Goal: Understand process/instructions: Learn about a topic

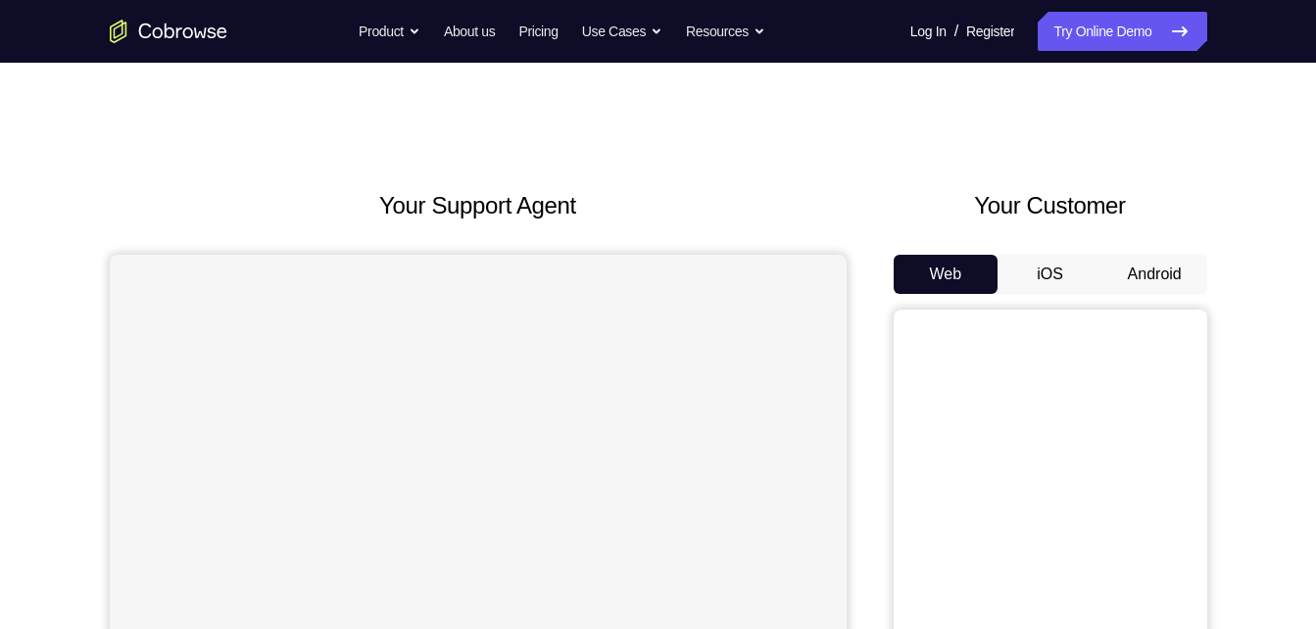
click at [1142, 285] on button "Android" at bounding box center [1154, 274] width 105 height 39
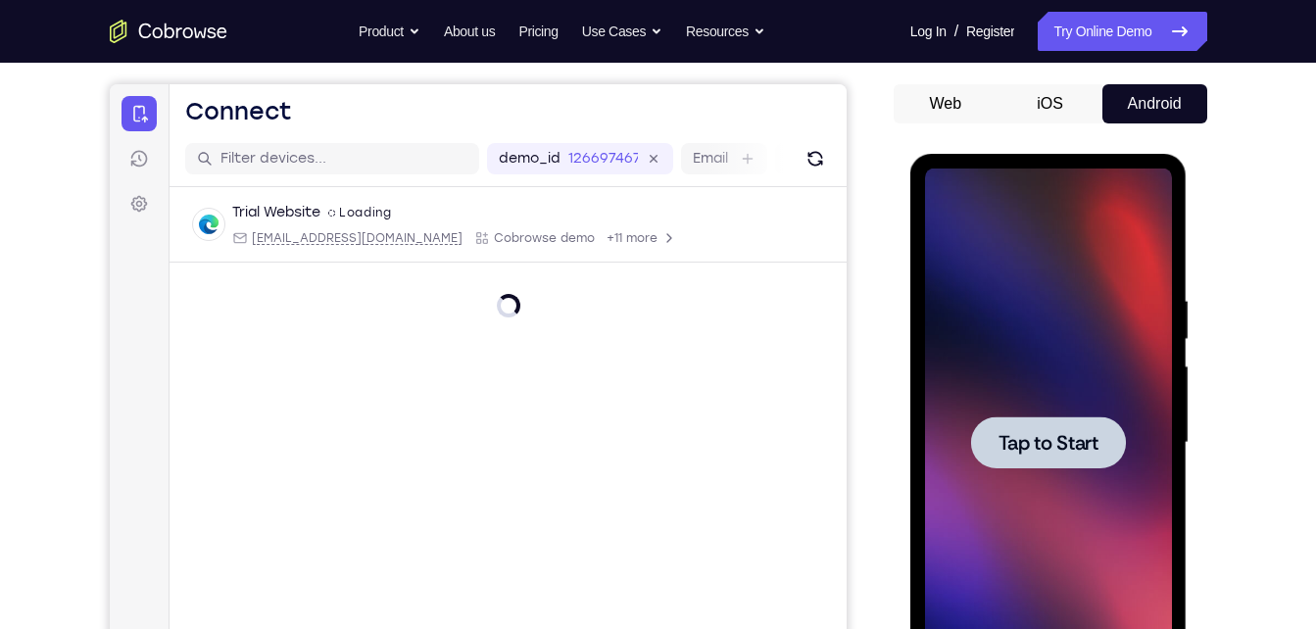
click at [1034, 449] on span "Tap to Start" at bounding box center [1048, 443] width 100 height 20
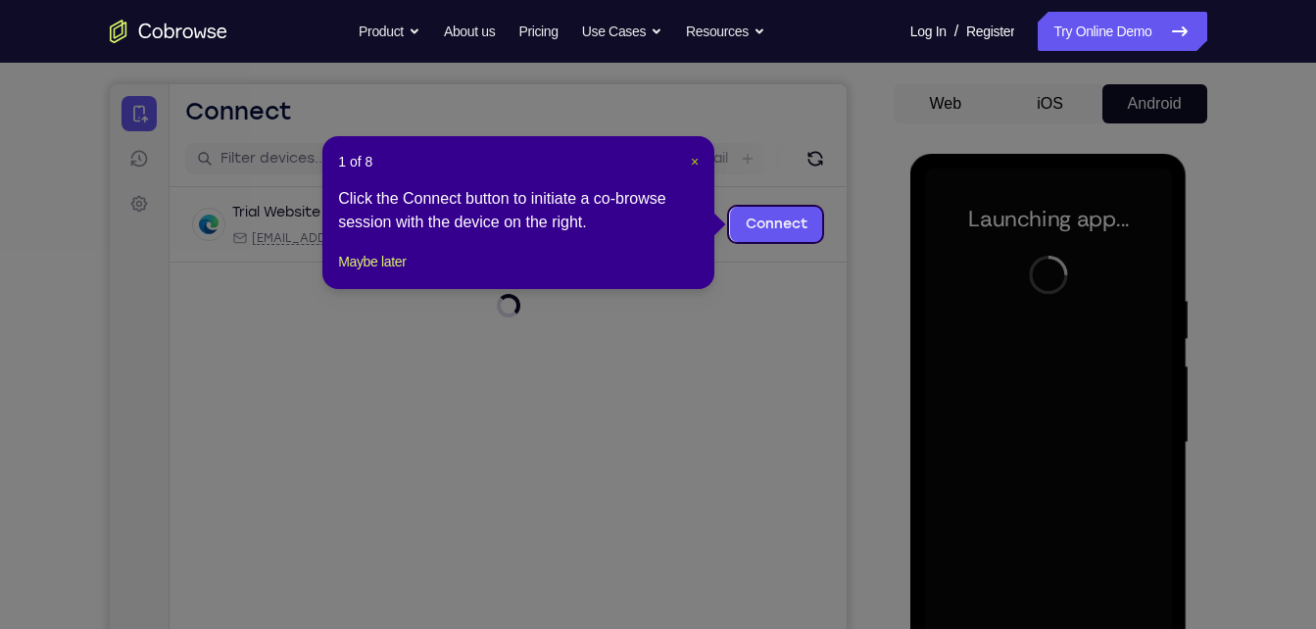
click at [692, 159] on span "×" at bounding box center [695, 162] width 8 height 16
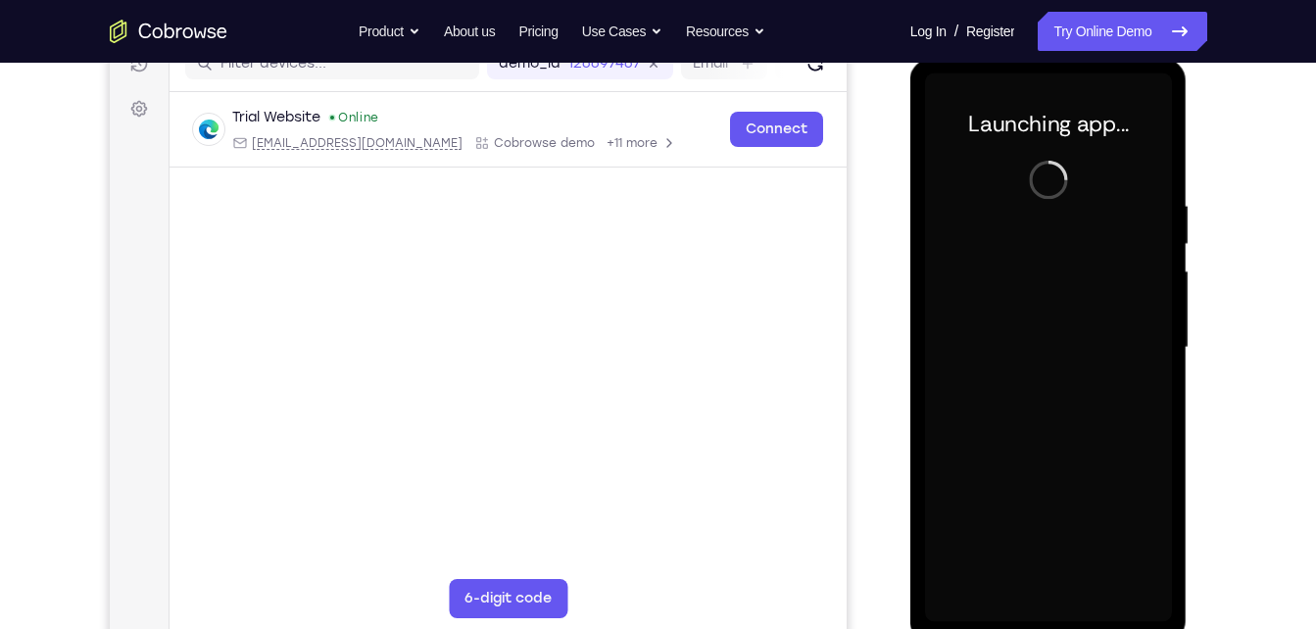
scroll to position [266, 0]
click at [1064, 193] on div at bounding box center [1048, 346] width 247 height 549
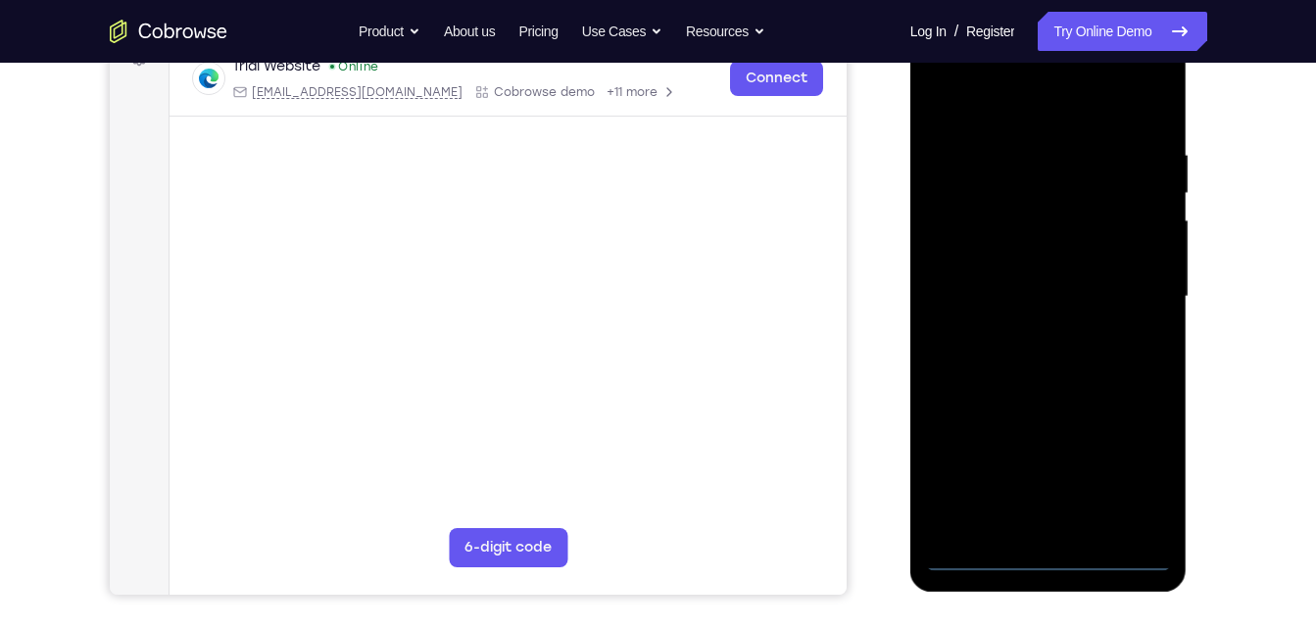
scroll to position [301, 0]
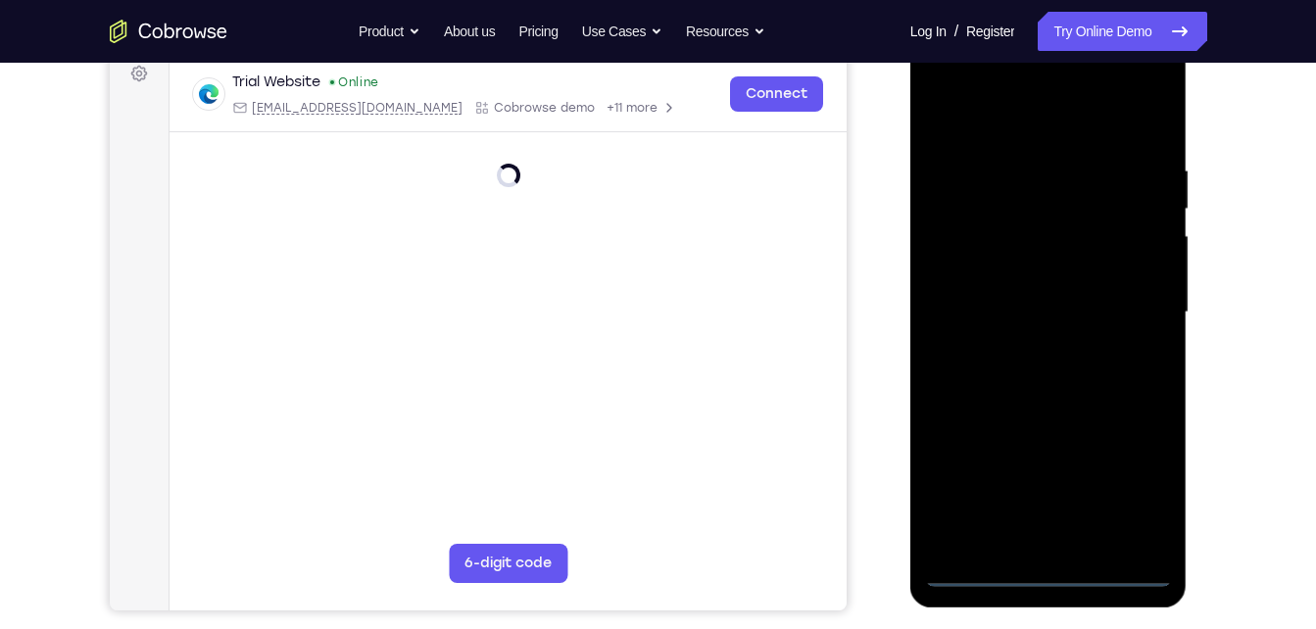
click at [1048, 567] on div at bounding box center [1048, 312] width 247 height 549
click at [1136, 483] on div at bounding box center [1048, 312] width 247 height 549
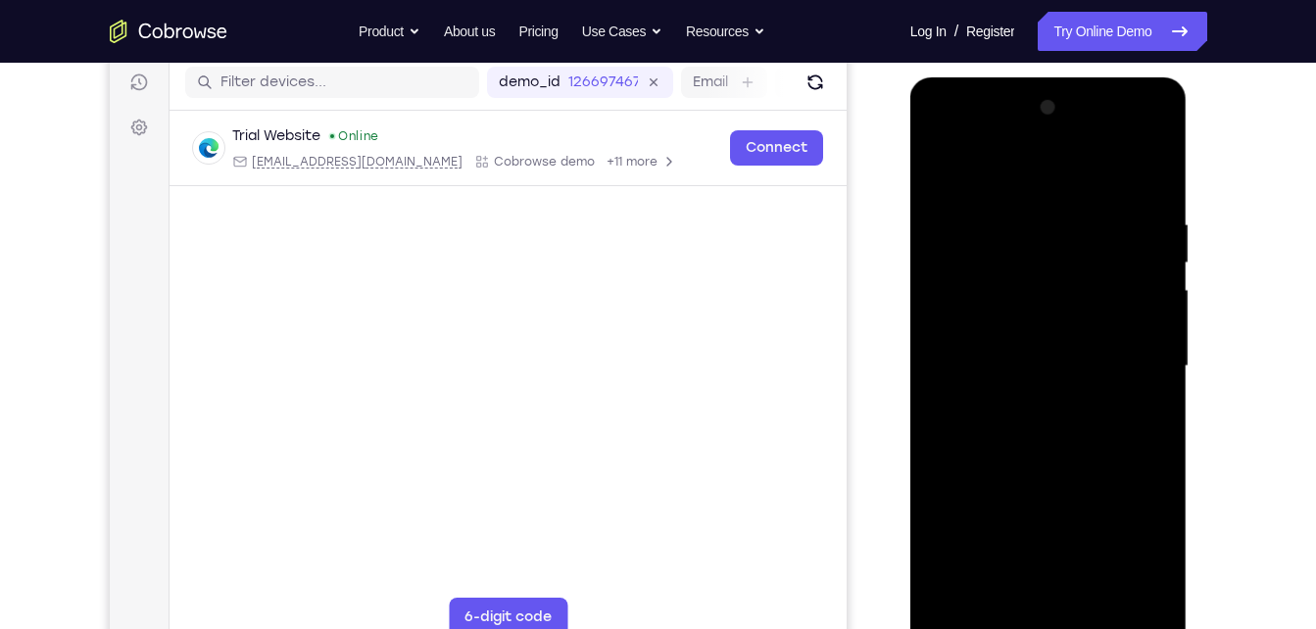
scroll to position [244, 0]
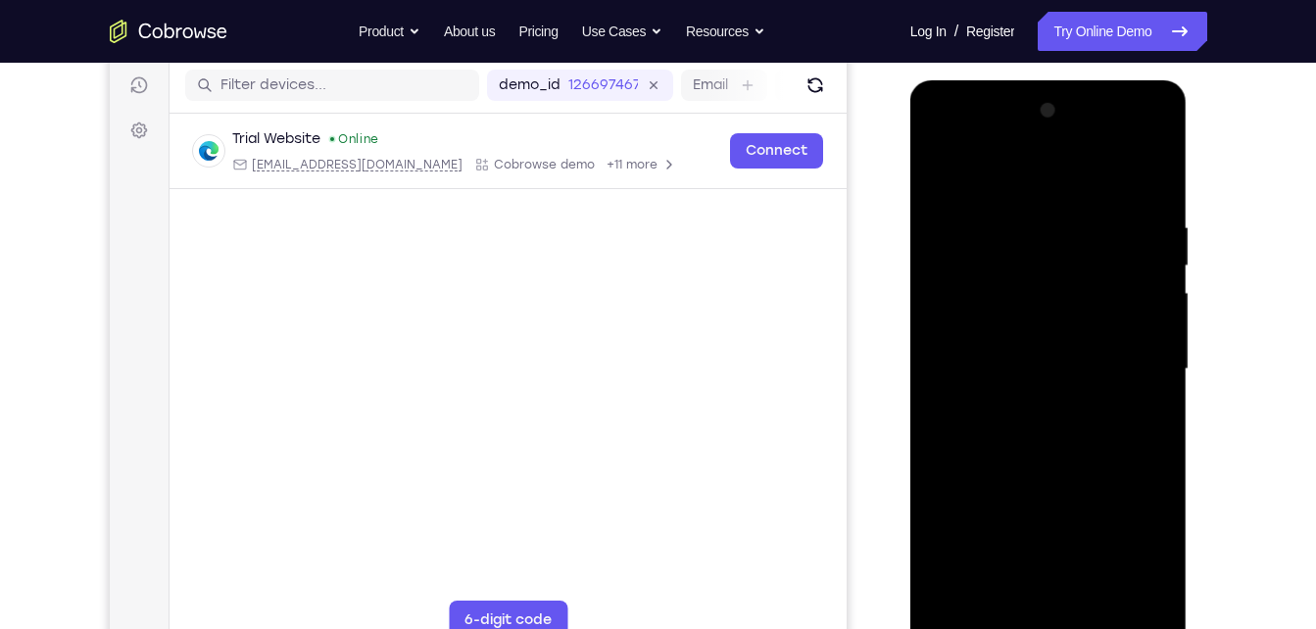
click at [1049, 138] on div at bounding box center [1048, 369] width 247 height 549
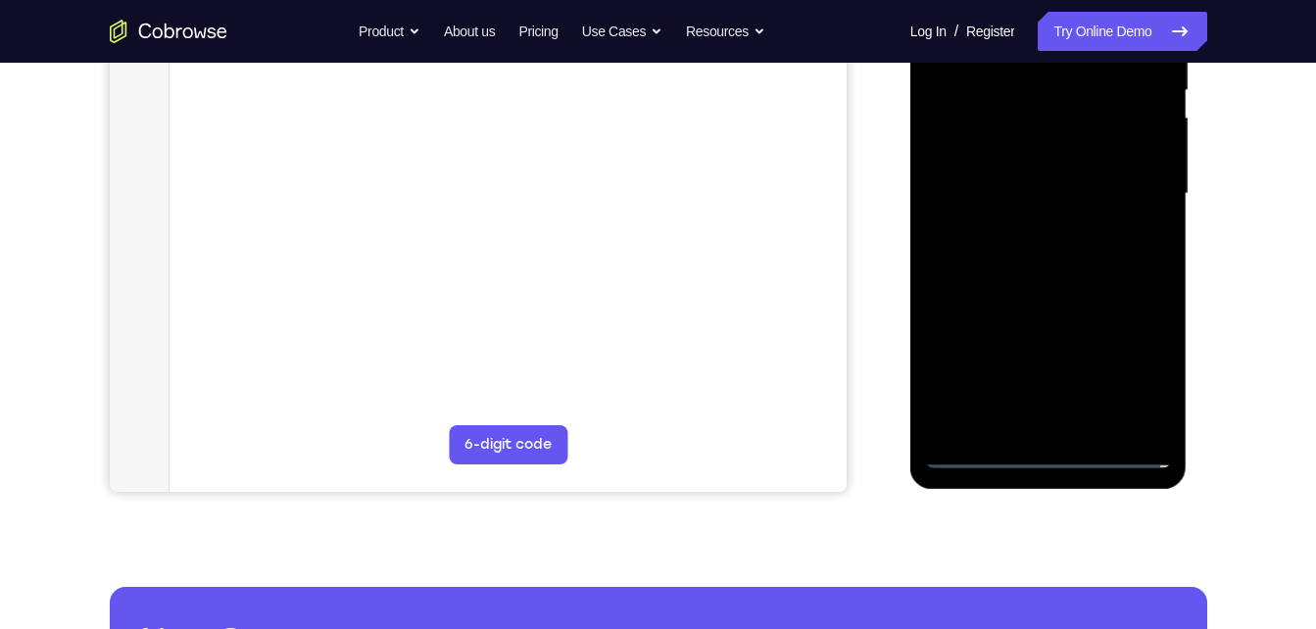
scroll to position [421, 0]
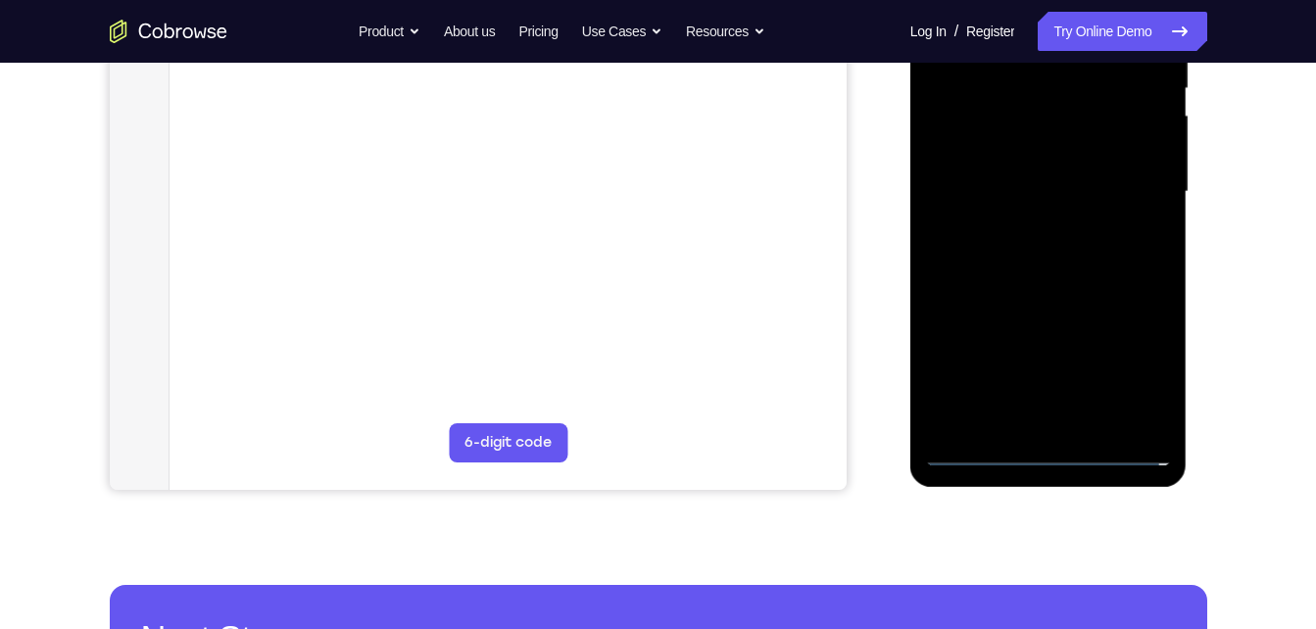
click at [977, 131] on div at bounding box center [1048, 192] width 247 height 549
click at [1022, 395] on div at bounding box center [1048, 192] width 247 height 549
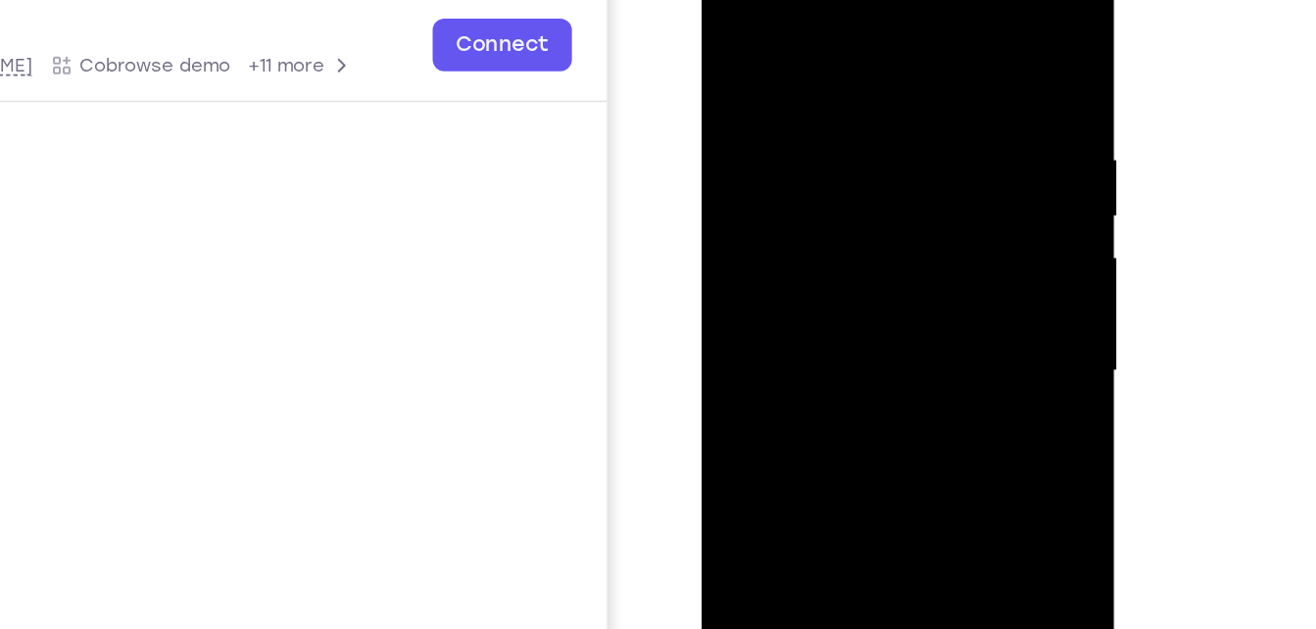
scroll to position [291, 0]
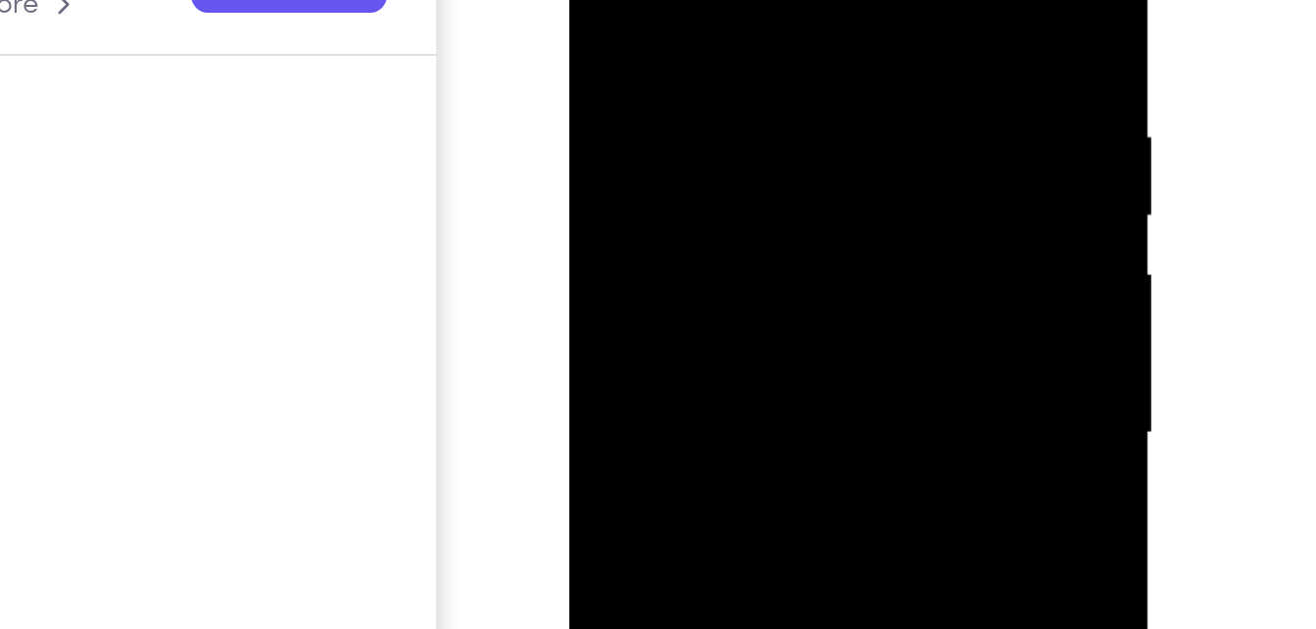
click at [685, 0] on div at bounding box center [707, 116] width 247 height 549
click at [621, 0] on div at bounding box center [707, 92] width 247 height 549
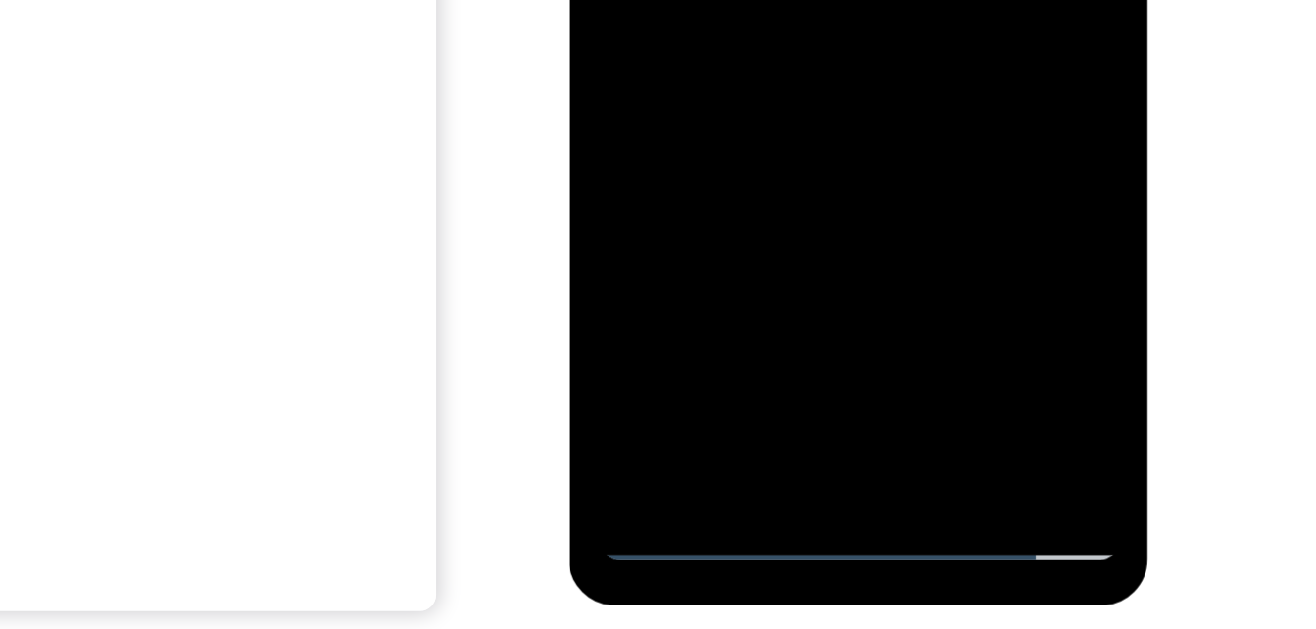
scroll to position [290, 0]
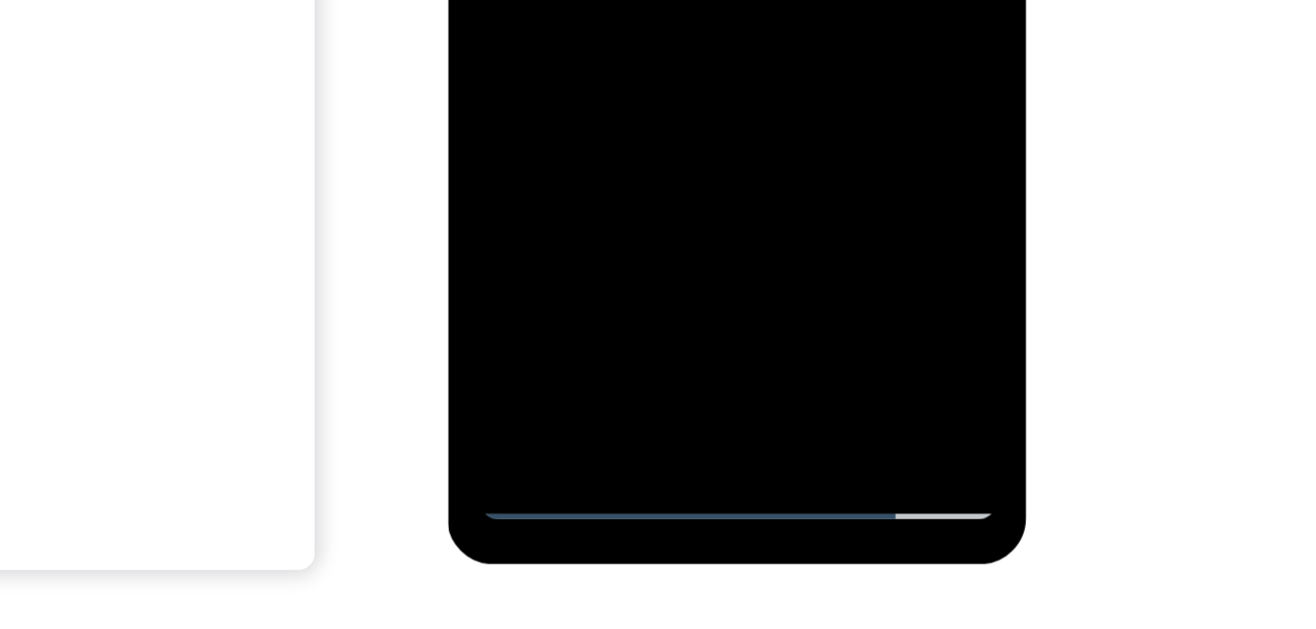
scroll to position [310, 0]
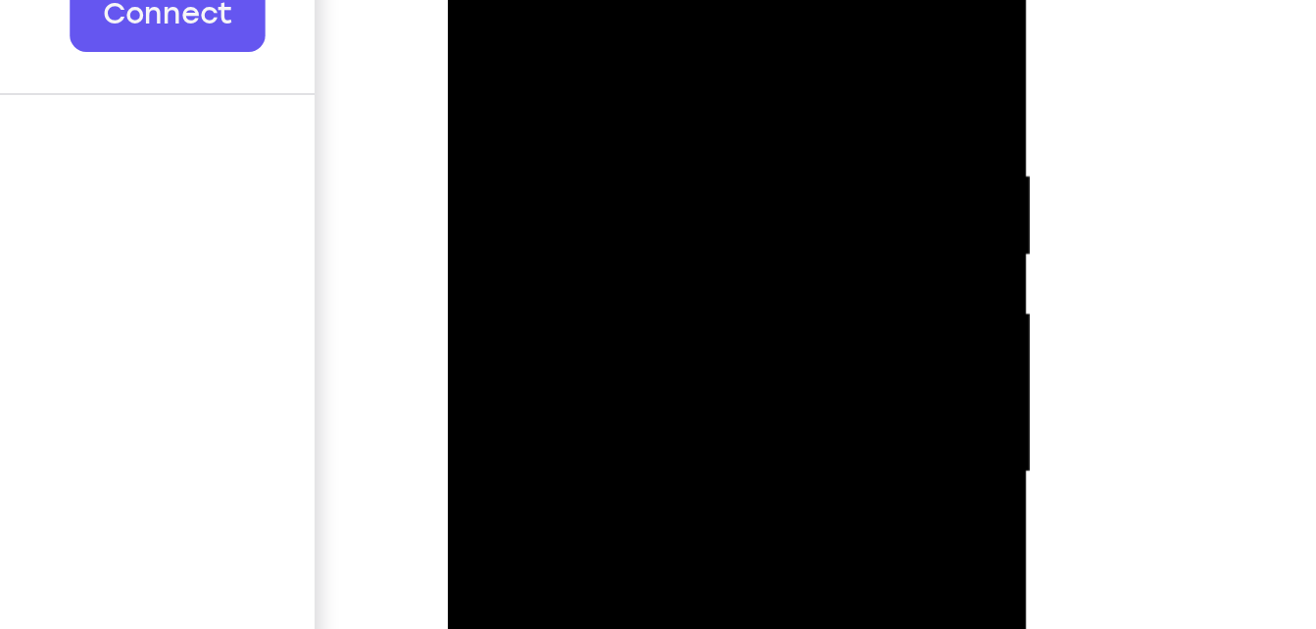
click at [644, 0] on div at bounding box center [585, 155] width 247 height 549
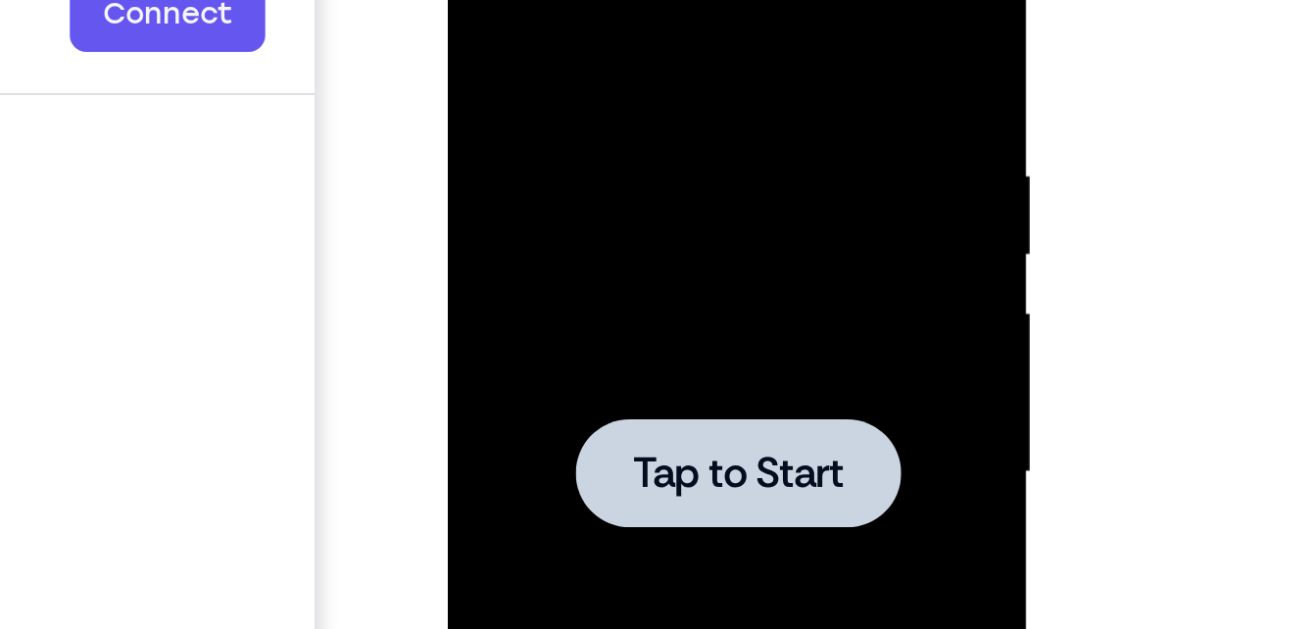
click at [607, 119] on div at bounding box center [585, 155] width 247 height 549
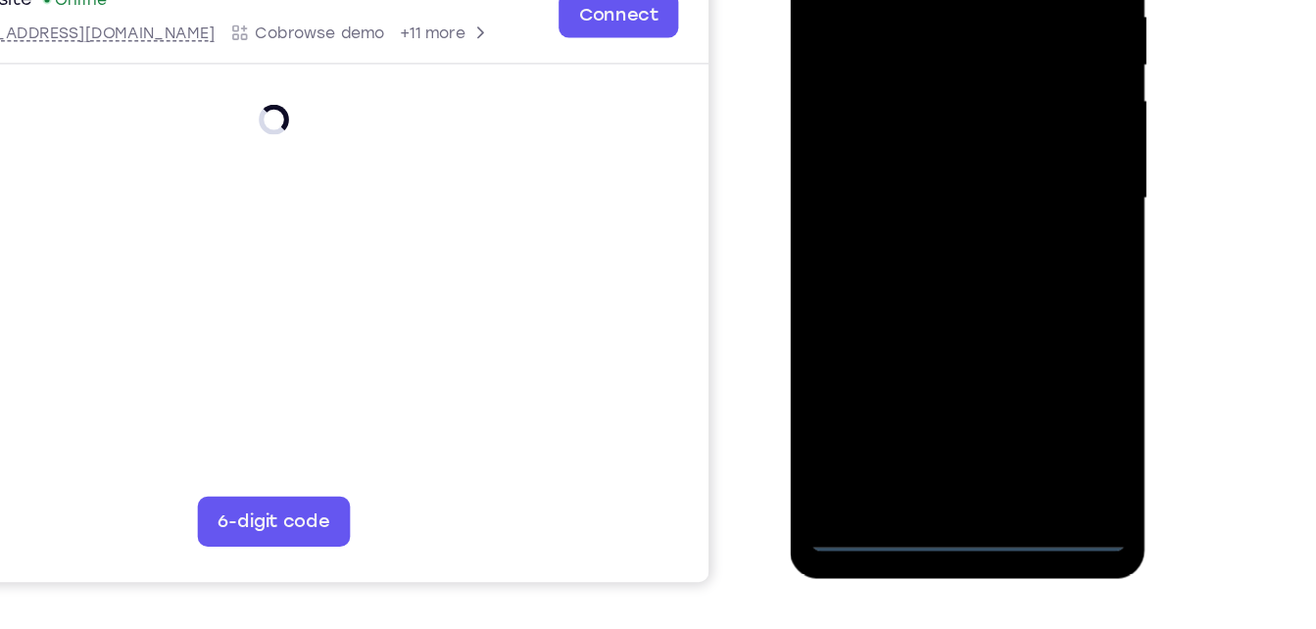
click at [926, 373] on div at bounding box center [927, 116] width 247 height 549
click at [1016, 296] on div at bounding box center [927, 116] width 247 height 549
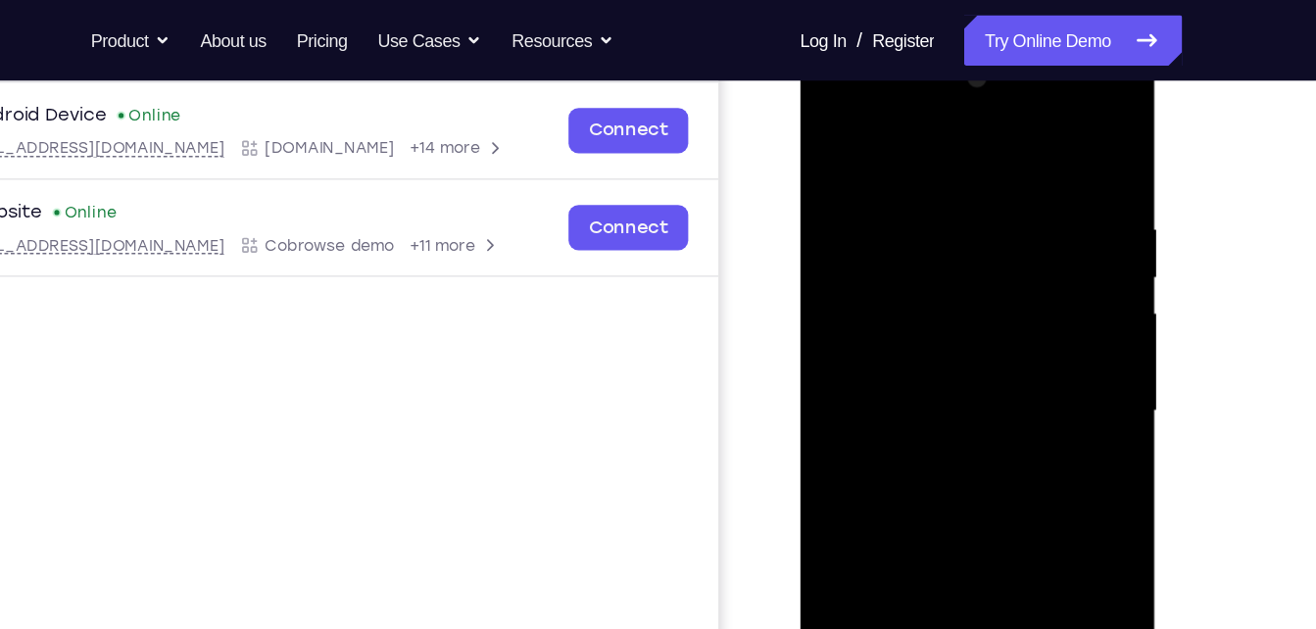
scroll to position [292, 0]
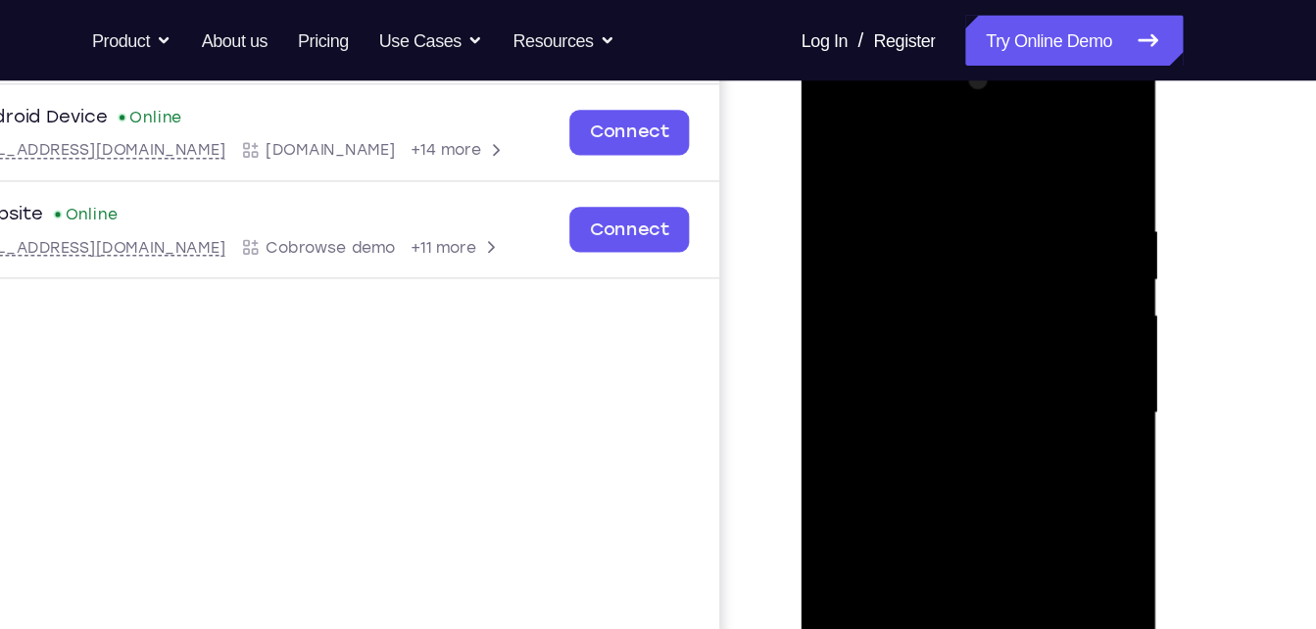
click at [879, 125] on div at bounding box center [939, 330] width 247 height 549
click at [903, 221] on div at bounding box center [939, 330] width 247 height 549
click at [879, 286] on div at bounding box center [939, 330] width 247 height 549
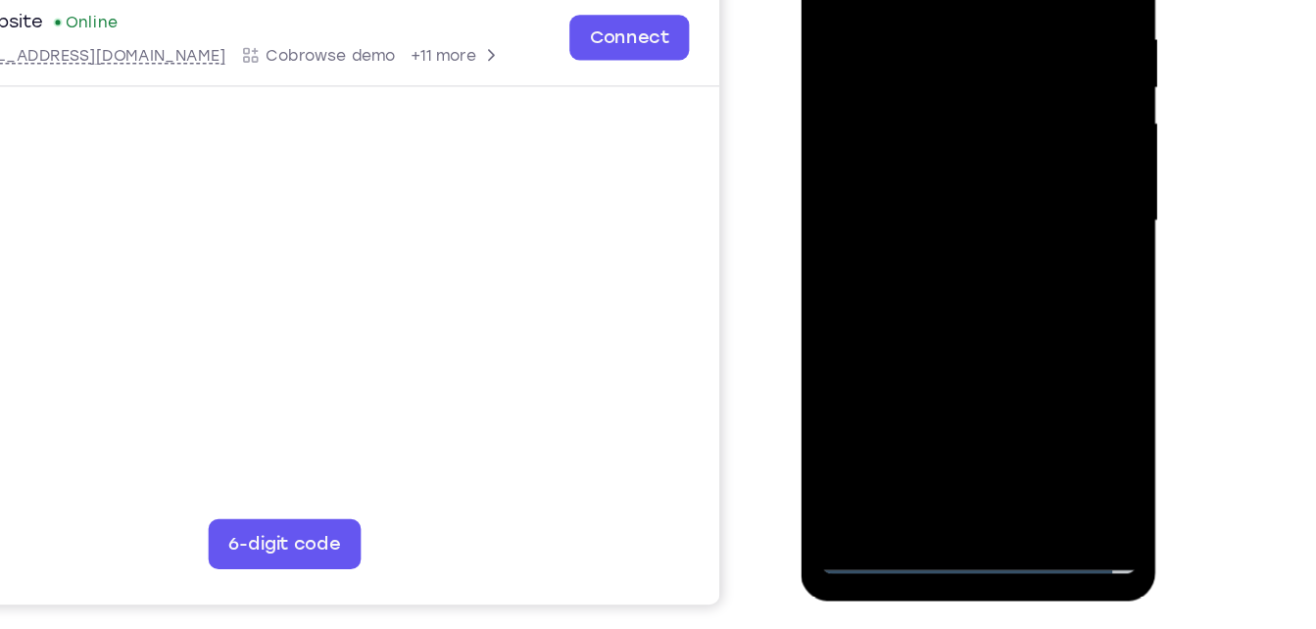
scroll to position [307, 0]
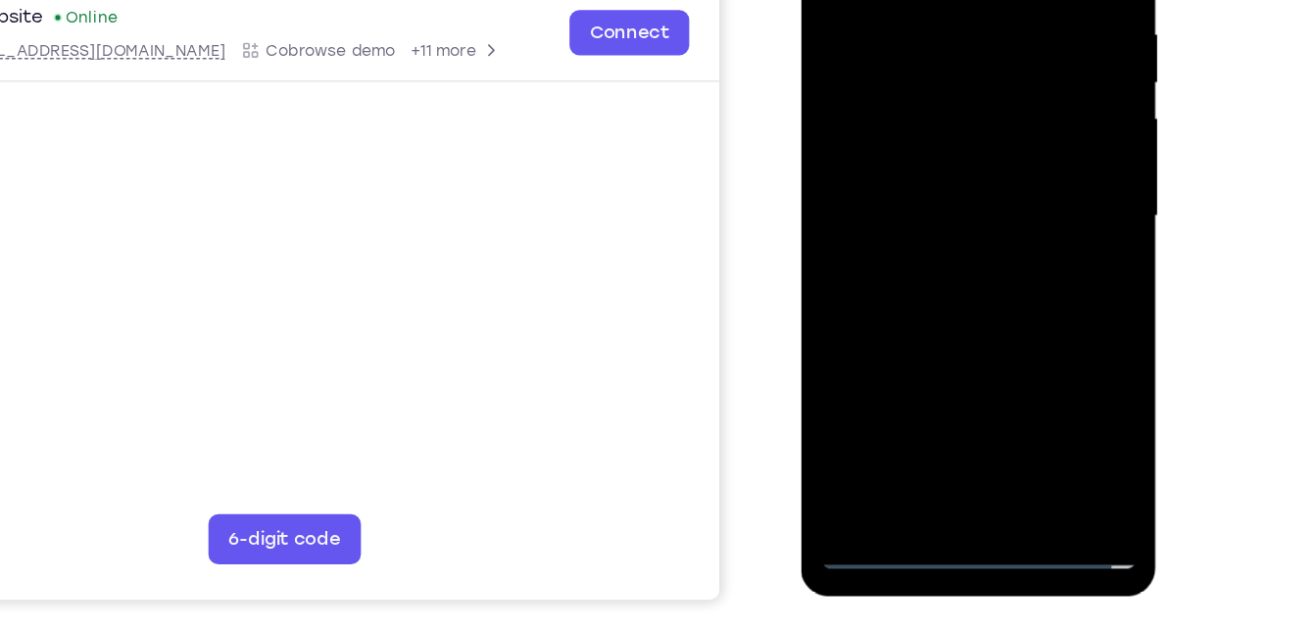
click at [938, 332] on div at bounding box center [939, 134] width 247 height 549
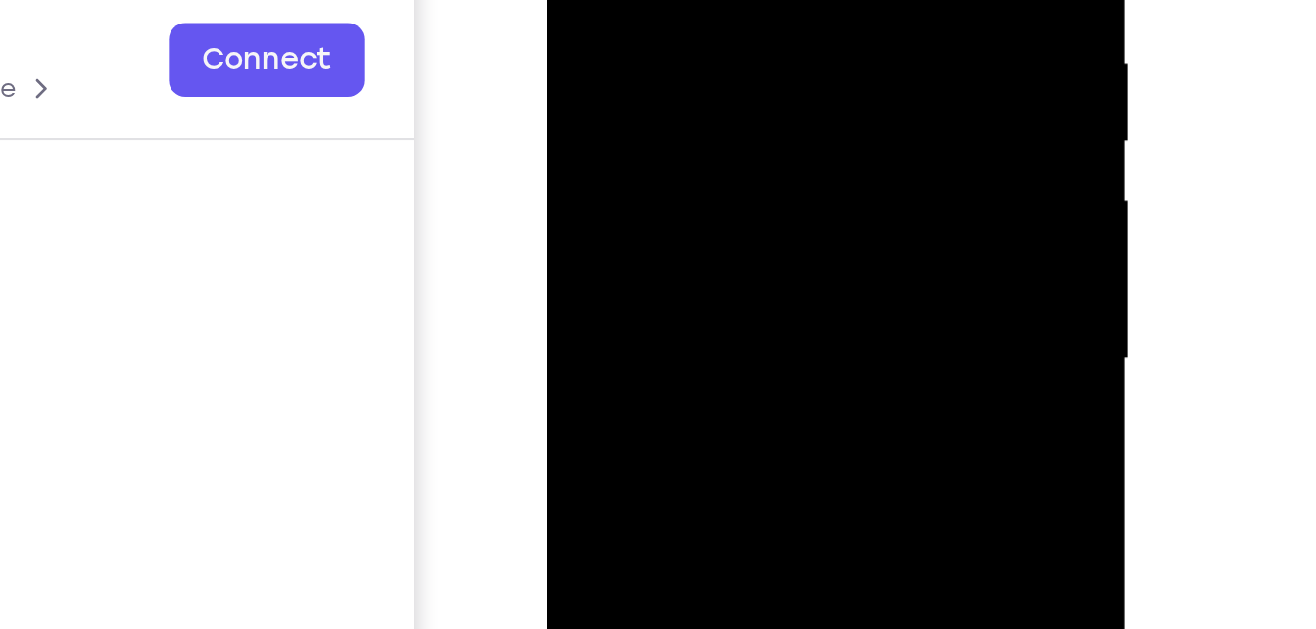
click at [594, 0] on div at bounding box center [684, 43] width 247 height 549
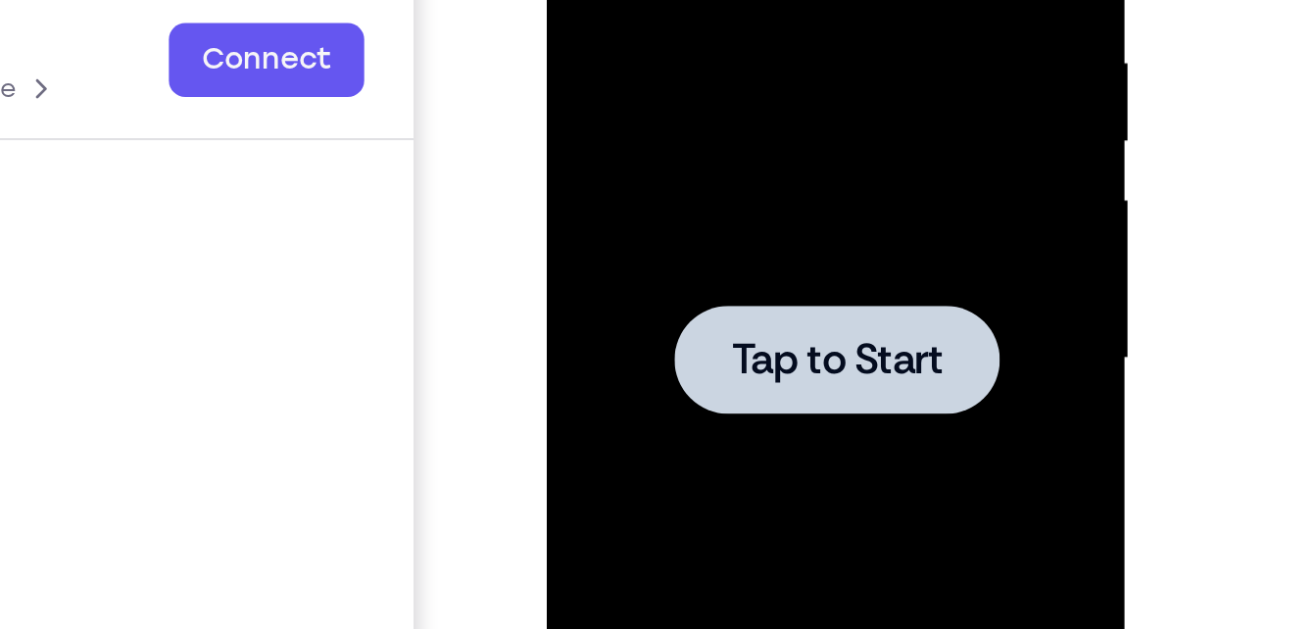
click at [706, 0] on div at bounding box center [684, 43] width 247 height 549
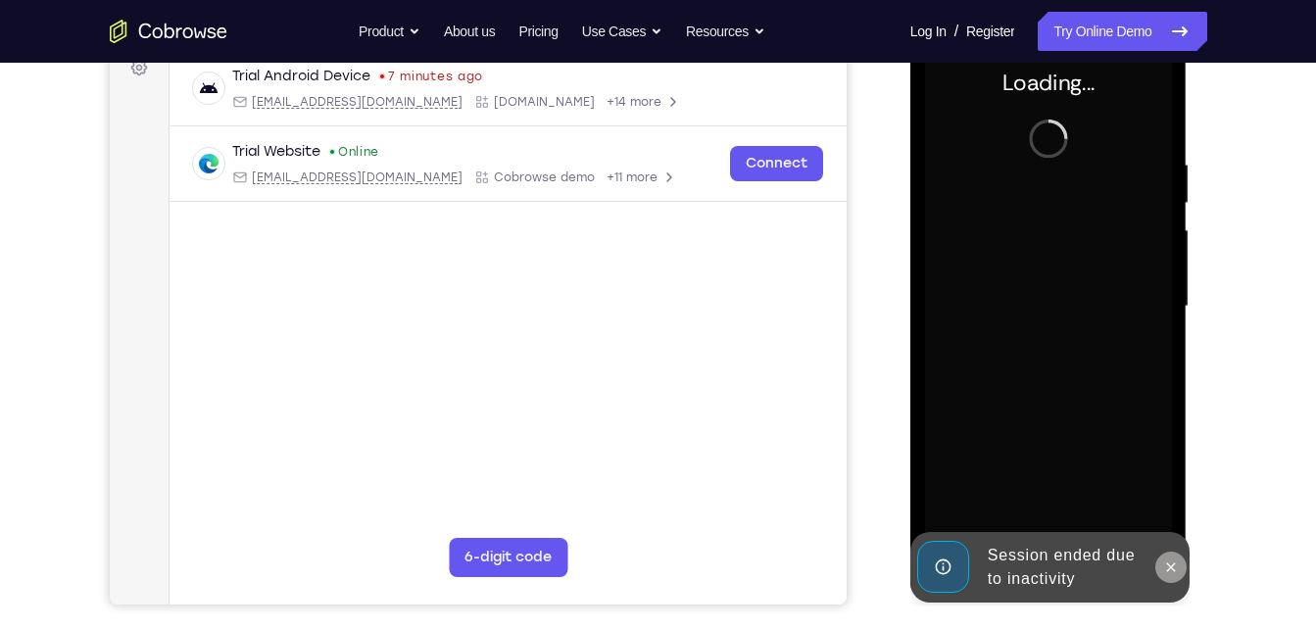
click at [1165, 560] on icon at bounding box center [1171, 567] width 16 height 16
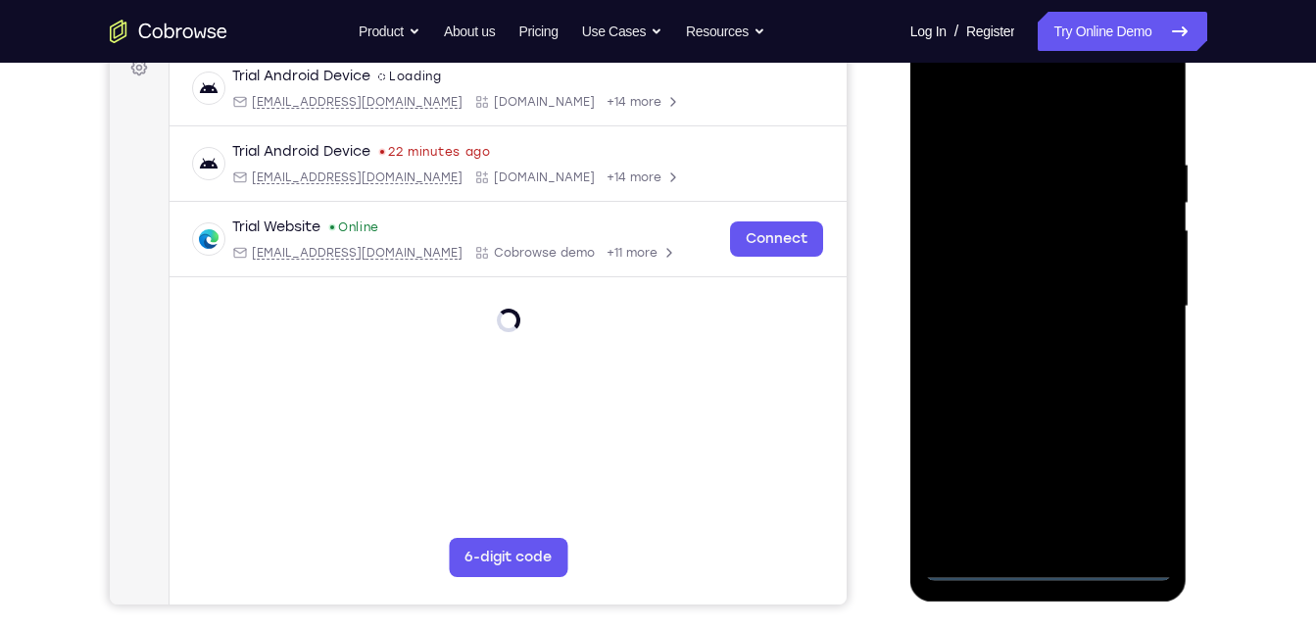
click at [1049, 560] on div at bounding box center [1048, 306] width 247 height 549
click at [1127, 482] on div at bounding box center [1048, 306] width 247 height 549
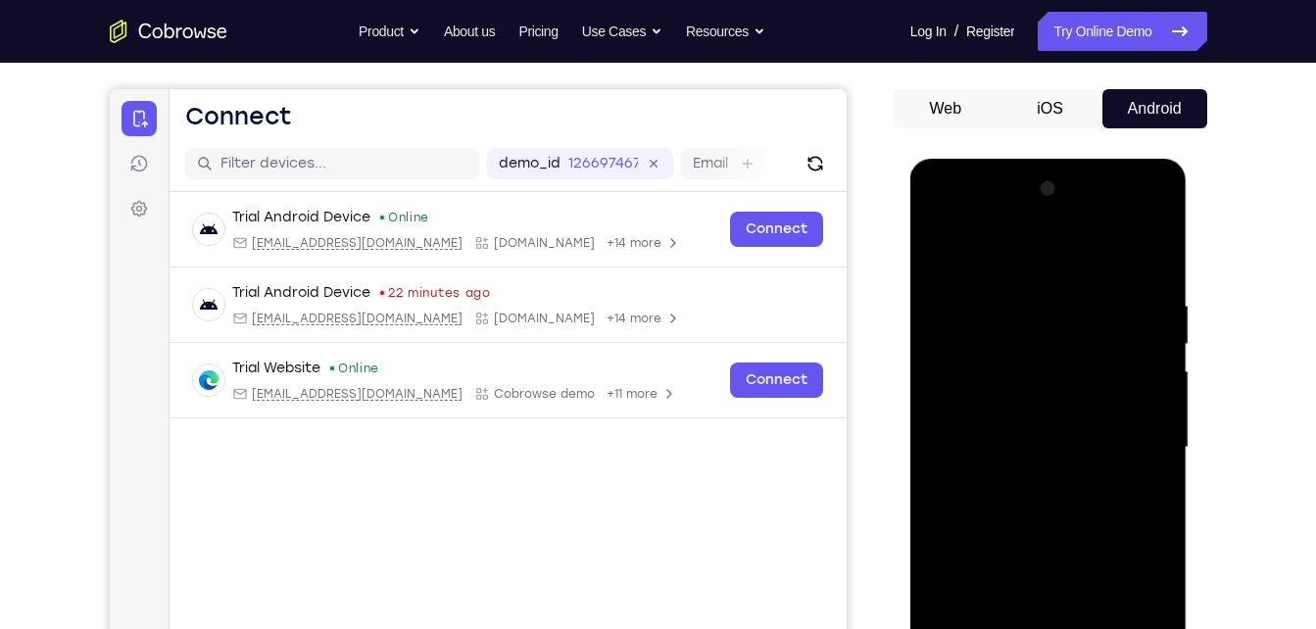
scroll to position [165, 0]
click at [989, 260] on div at bounding box center [1048, 448] width 247 height 549
click at [983, 338] on div at bounding box center [1048, 448] width 247 height 549
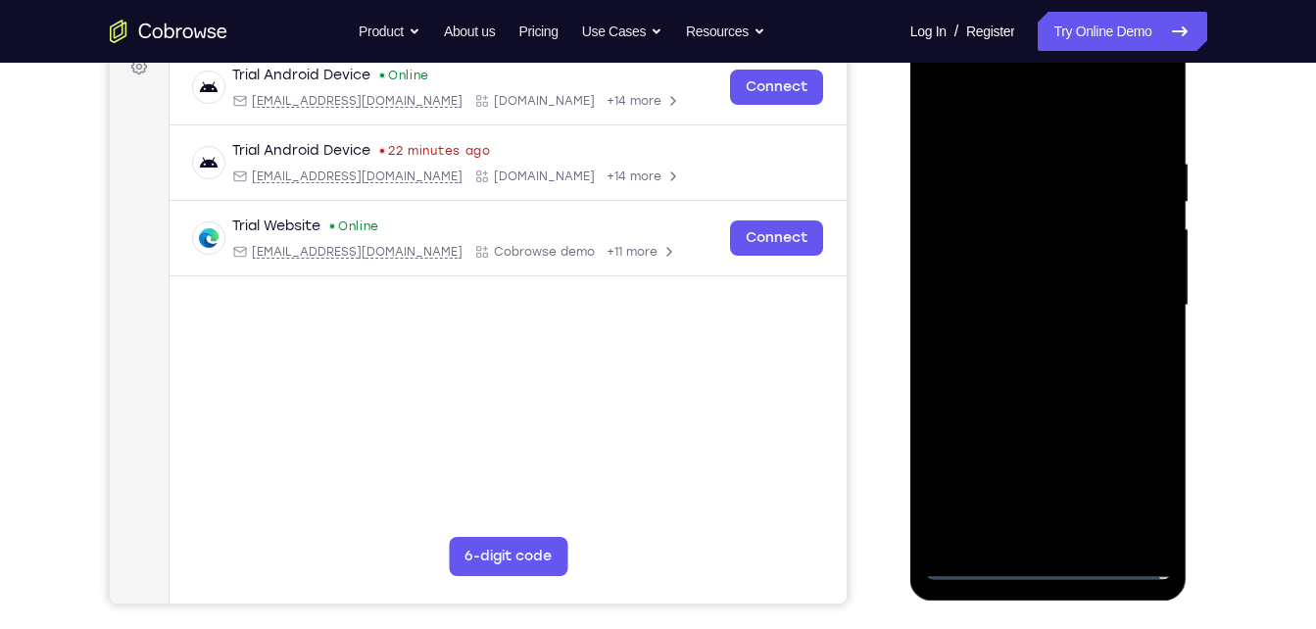
scroll to position [309, 0]
click at [975, 264] on div at bounding box center [1048, 304] width 247 height 549
click at [1056, 511] on div at bounding box center [1048, 304] width 247 height 549
click at [988, 132] on div at bounding box center [1048, 304] width 247 height 549
click at [954, 202] on div at bounding box center [1048, 304] width 247 height 549
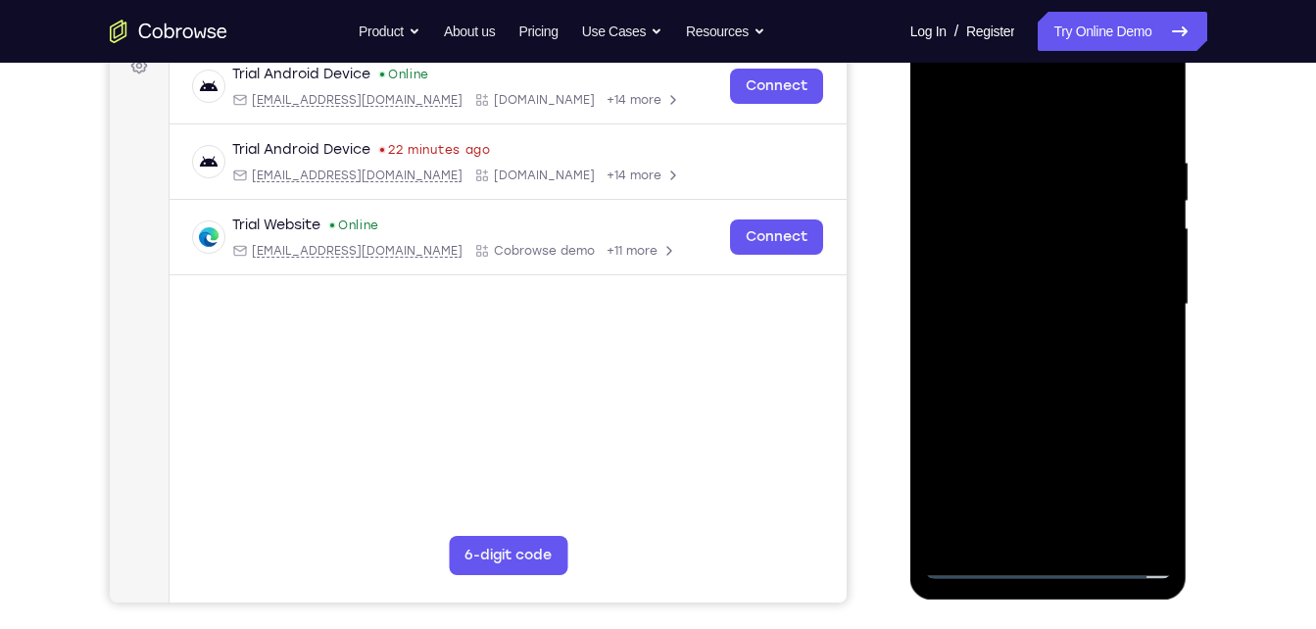
click at [1017, 442] on div at bounding box center [1048, 304] width 247 height 549
click at [1075, 523] on div at bounding box center [1048, 304] width 247 height 549
